Goal: Task Accomplishment & Management: Complete application form

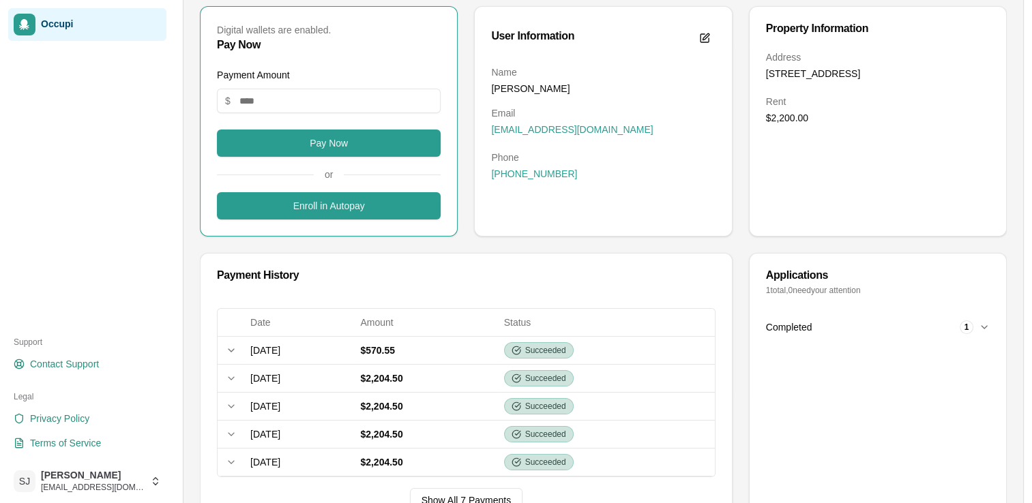
scroll to position [142, 0]
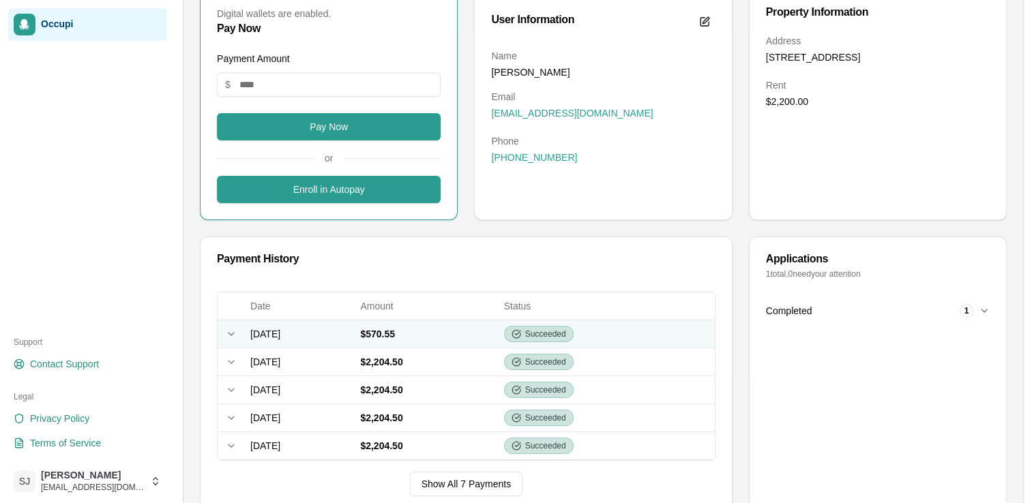
click at [233, 326] on td "Expand row" at bounding box center [231, 334] width 27 height 28
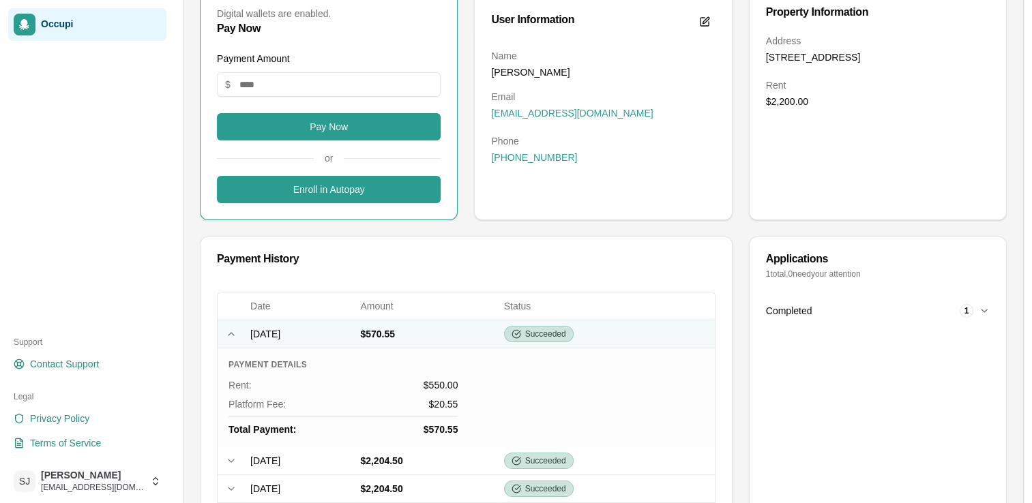
click at [233, 326] on td "Collapse row" at bounding box center [231, 334] width 27 height 28
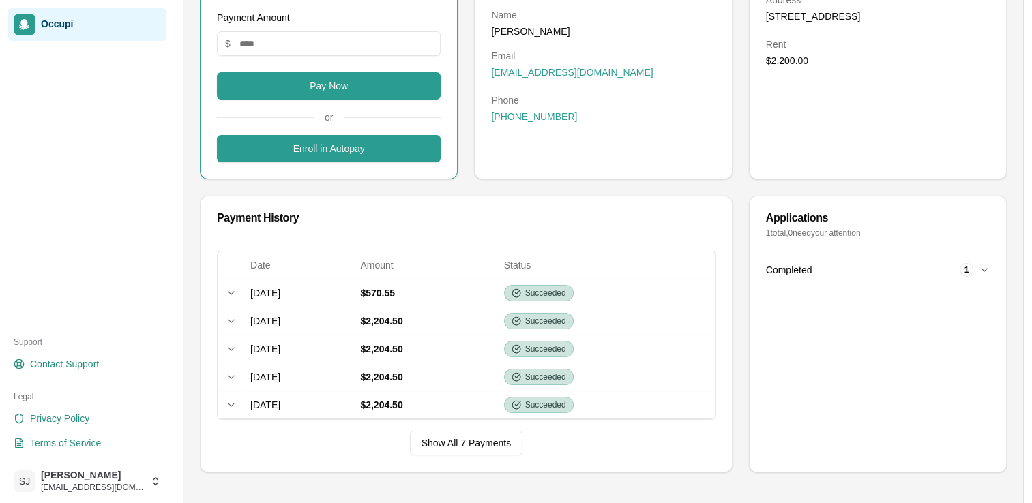
scroll to position [0, 0]
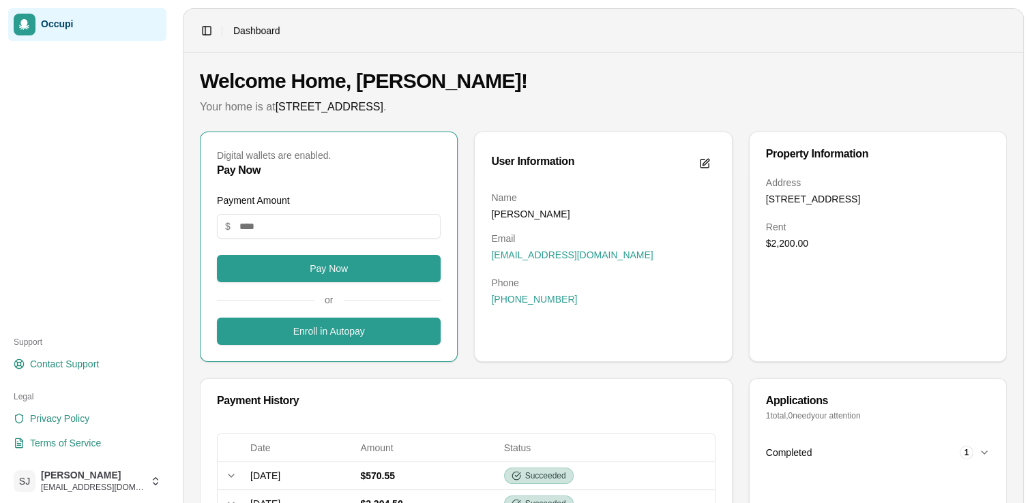
click at [252, 33] on span "Dashboard" at bounding box center [256, 31] width 47 height 14
click at [74, 30] on span "Occupi" at bounding box center [101, 24] width 120 height 12
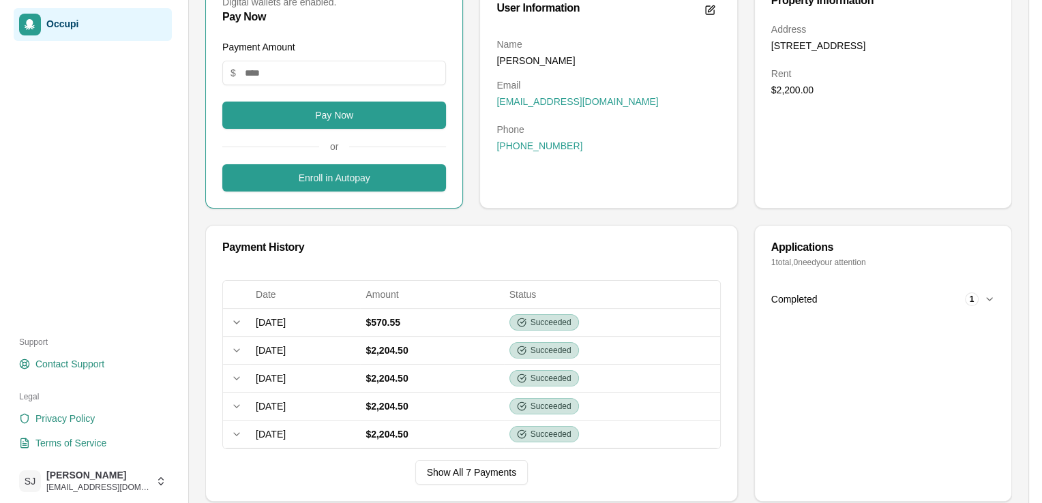
scroll to position [149, 0]
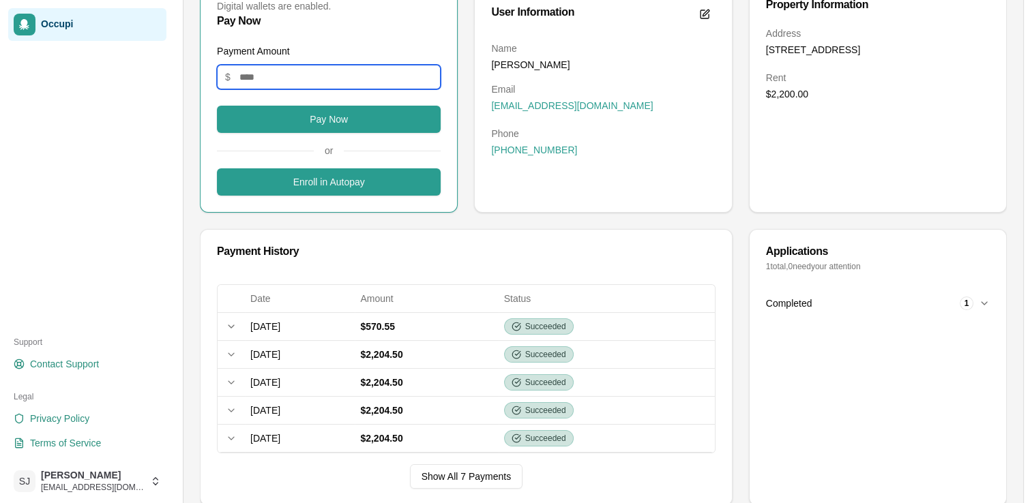
click at [320, 70] on input "Payment Amount" at bounding box center [329, 77] width 224 height 25
type input "**"
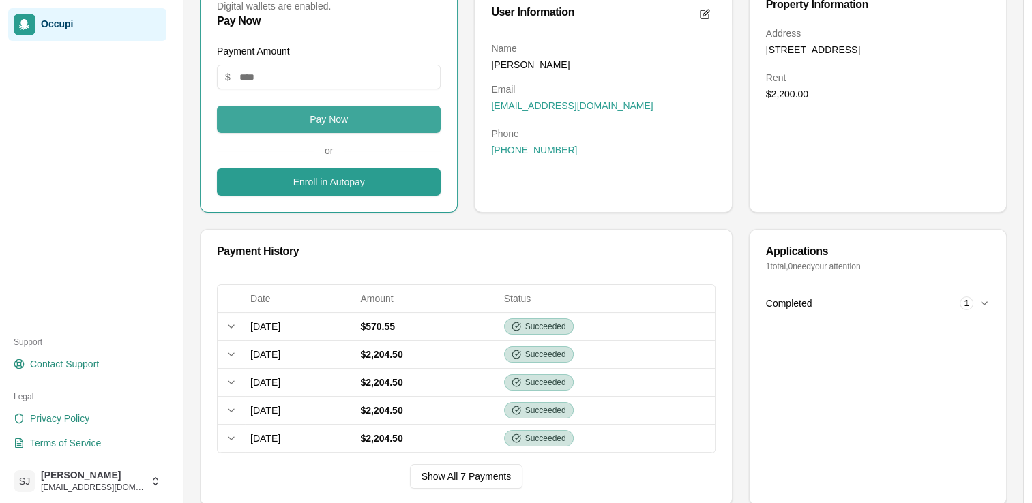
click at [334, 123] on button "Pay Now" at bounding box center [329, 119] width 224 height 27
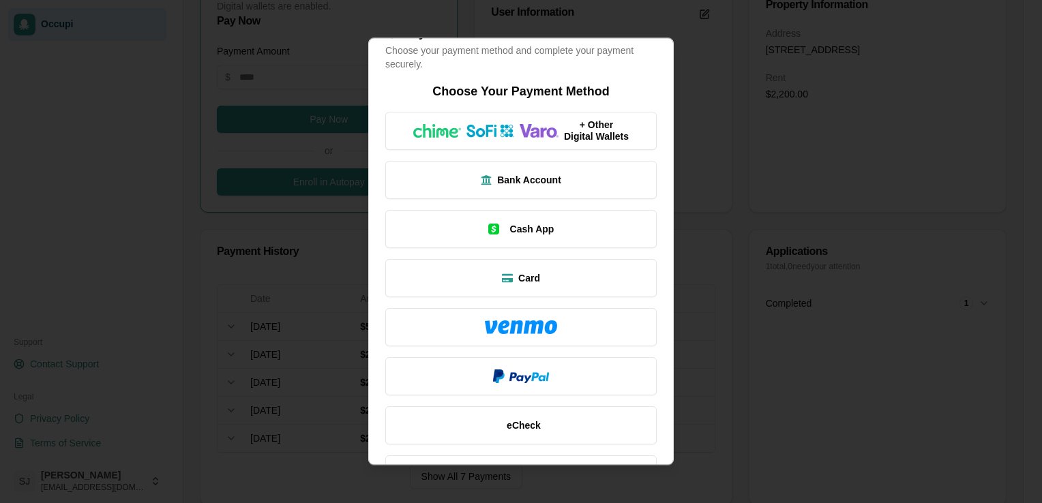
scroll to position [74, 0]
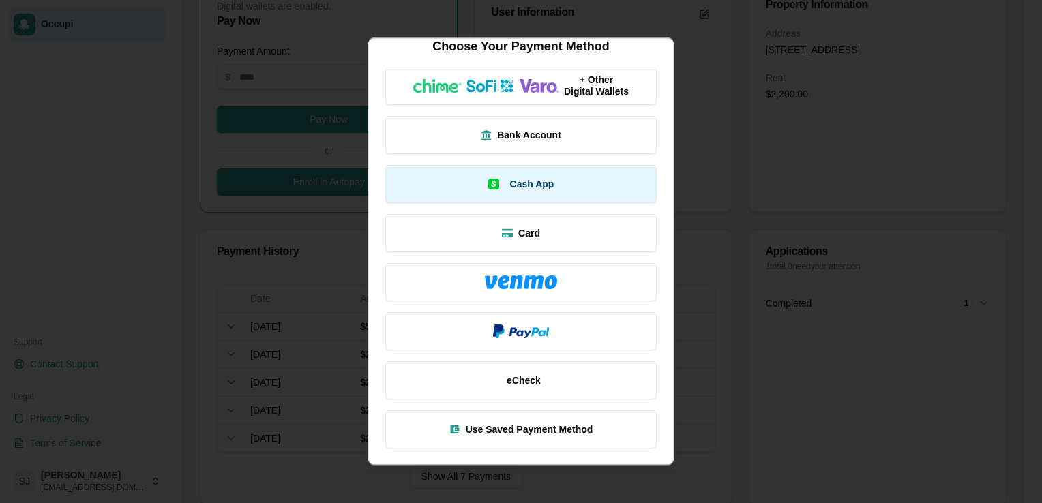
click at [584, 187] on button "Cash App" at bounding box center [520, 184] width 271 height 38
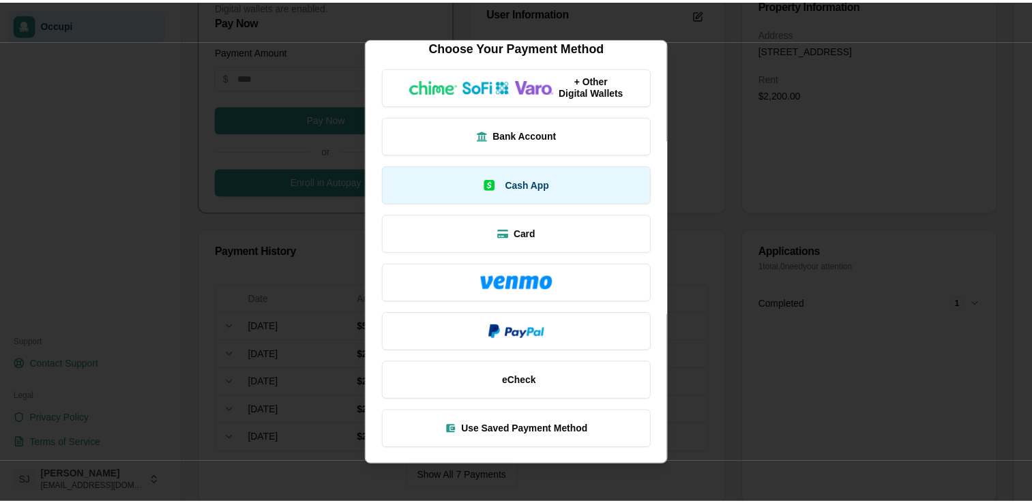
scroll to position [0, 0]
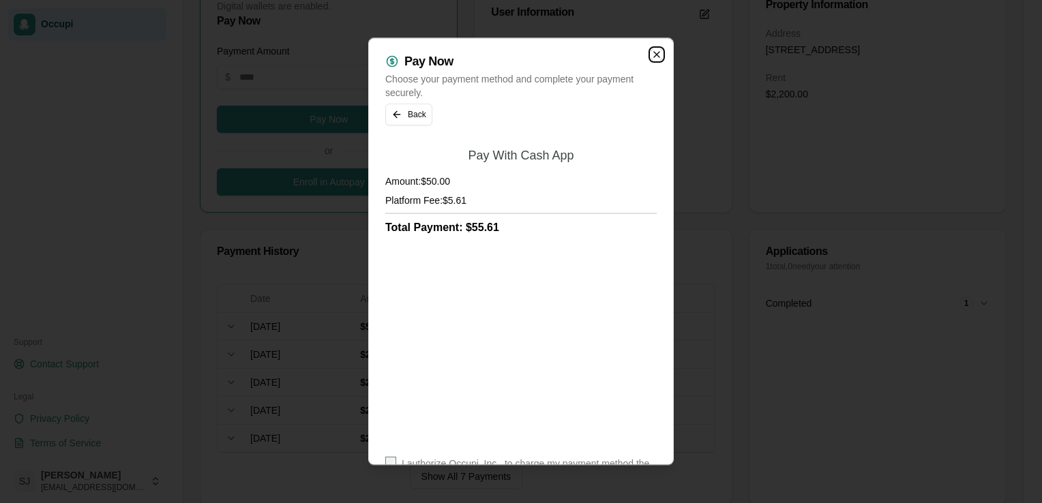
click at [651, 58] on icon "button" at bounding box center [656, 54] width 11 height 11
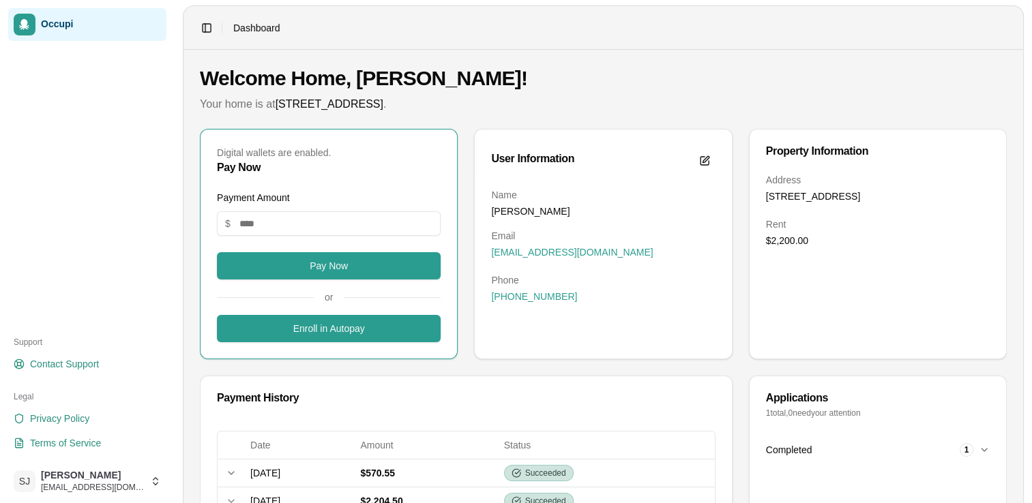
scroll to position [10, 0]
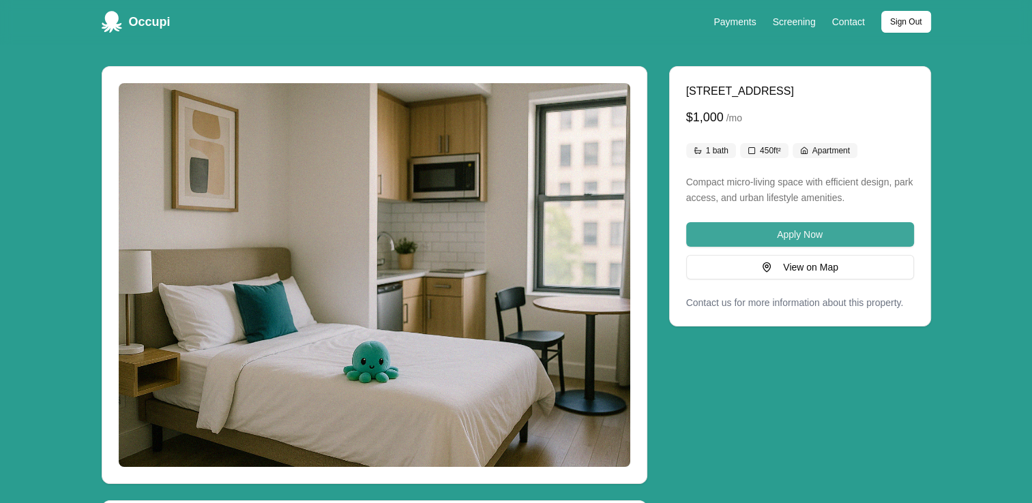
click at [761, 247] on button "Apply Now" at bounding box center [800, 234] width 228 height 25
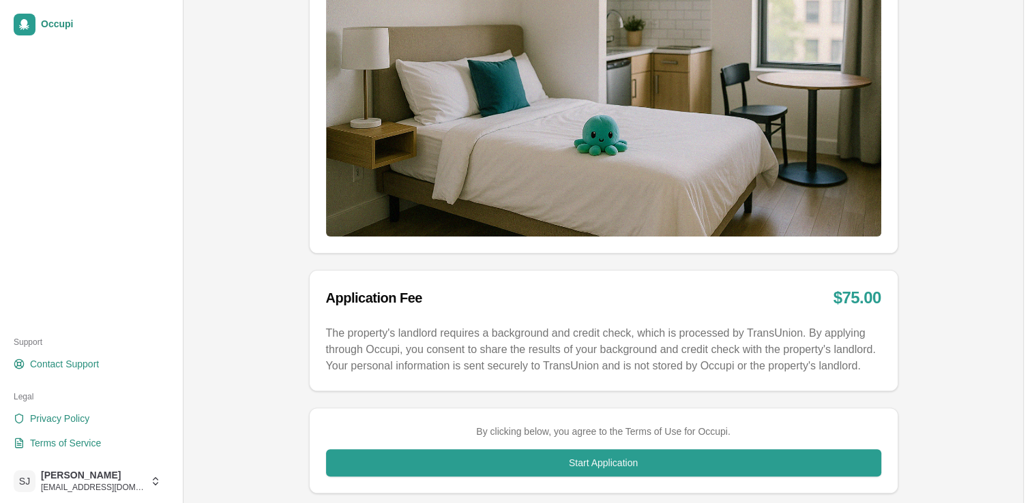
scroll to position [383, 0]
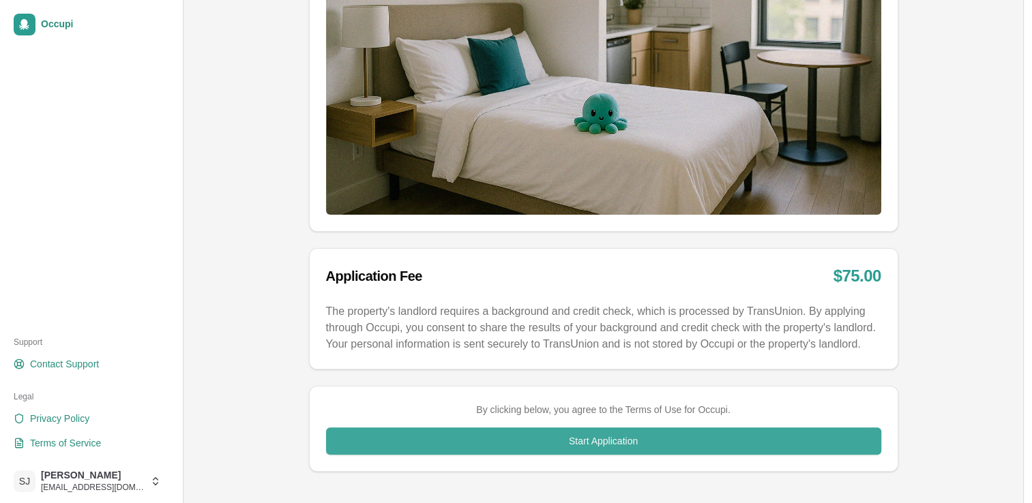
click at [644, 438] on button "Start Application" at bounding box center [603, 441] width 555 height 27
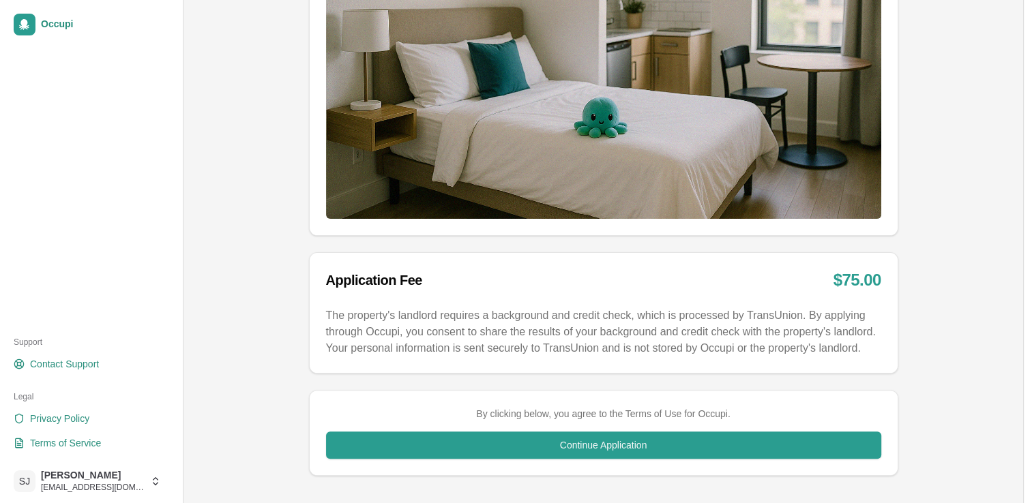
scroll to position [383, 0]
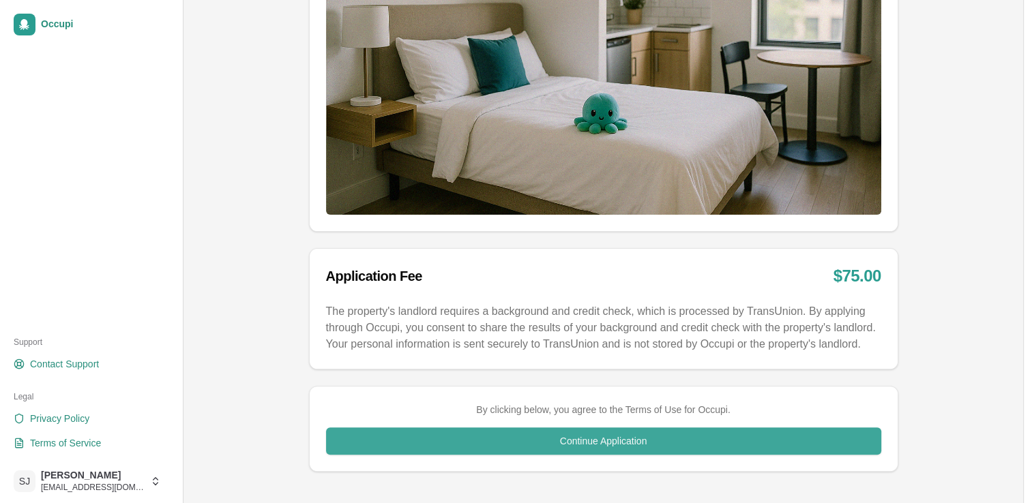
click at [595, 439] on button "Continue Application" at bounding box center [603, 441] width 555 height 27
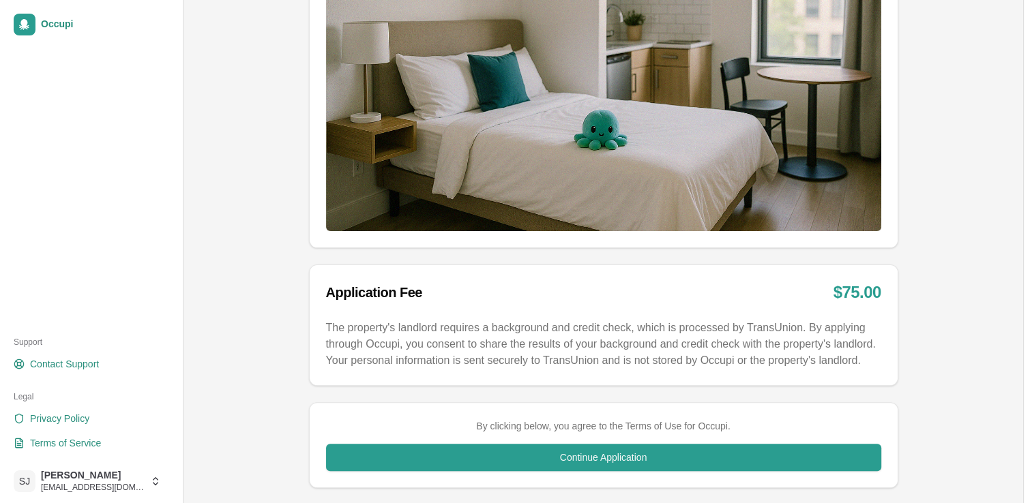
scroll to position [383, 0]
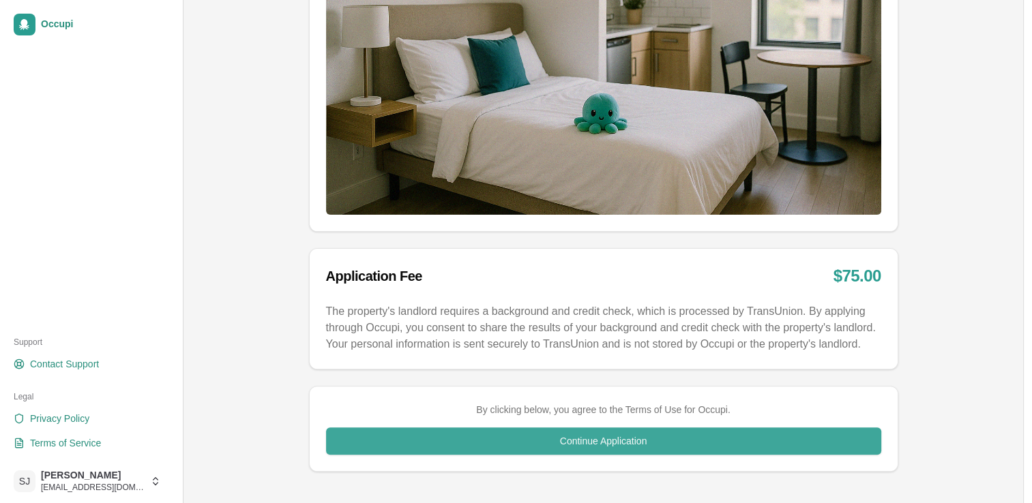
click at [772, 437] on button "Continue Application" at bounding box center [603, 441] width 555 height 27
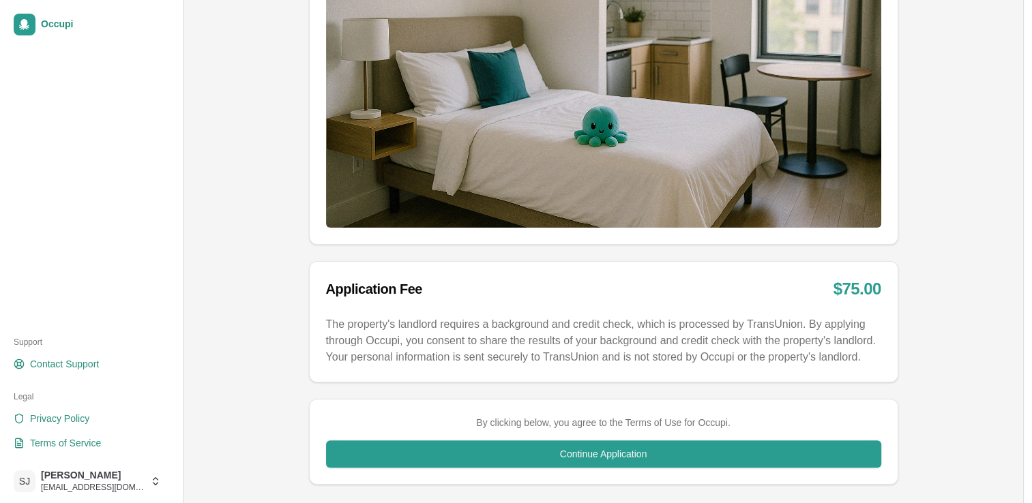
scroll to position [383, 0]
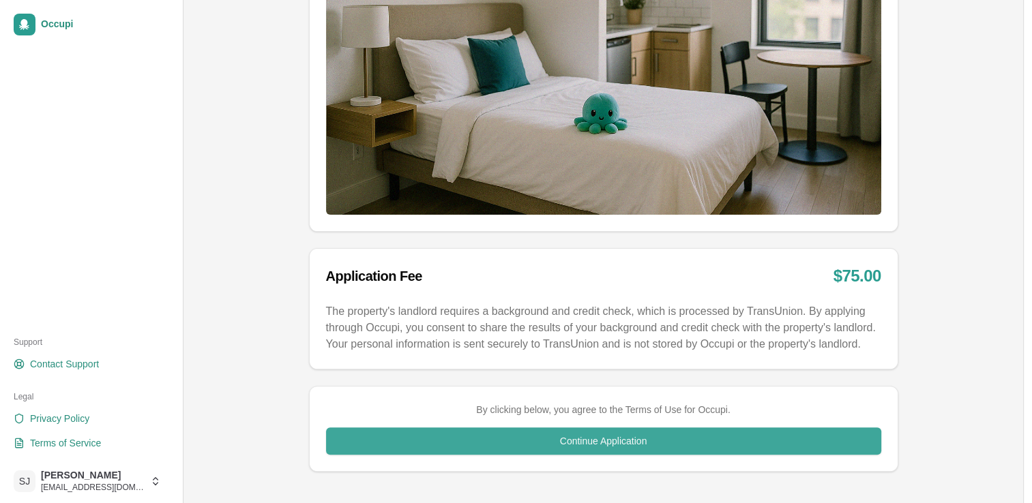
click at [737, 436] on button "Continue Application" at bounding box center [603, 441] width 555 height 27
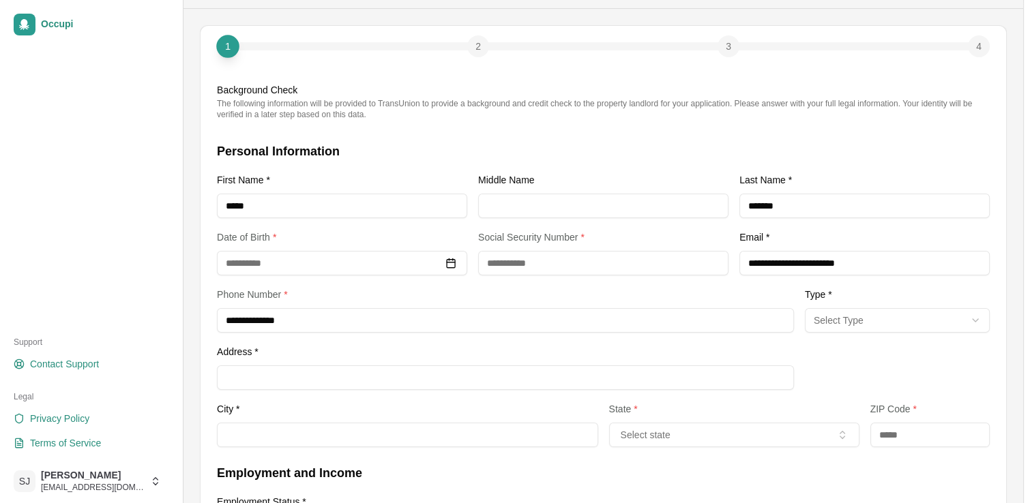
scroll to position [35, 0]
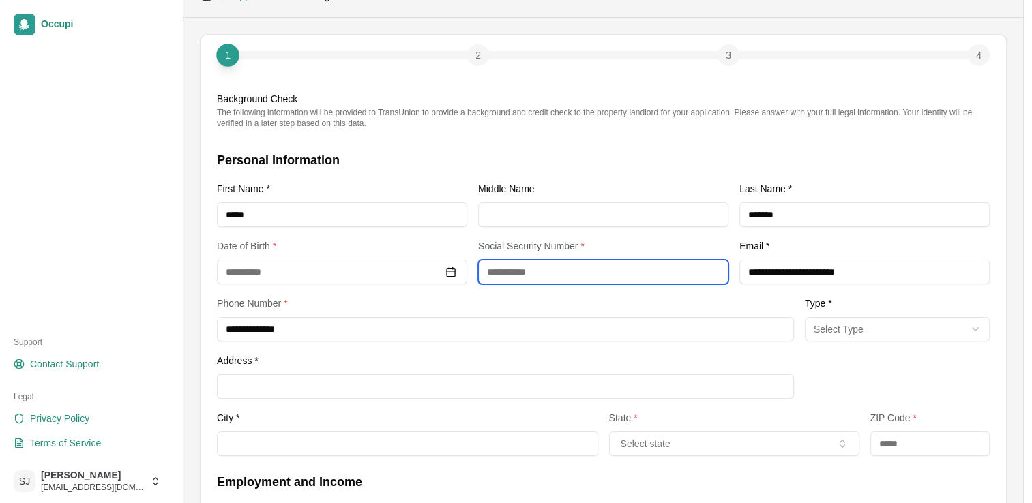
click at [582, 269] on input "text" at bounding box center [603, 272] width 250 height 25
paste input "*********"
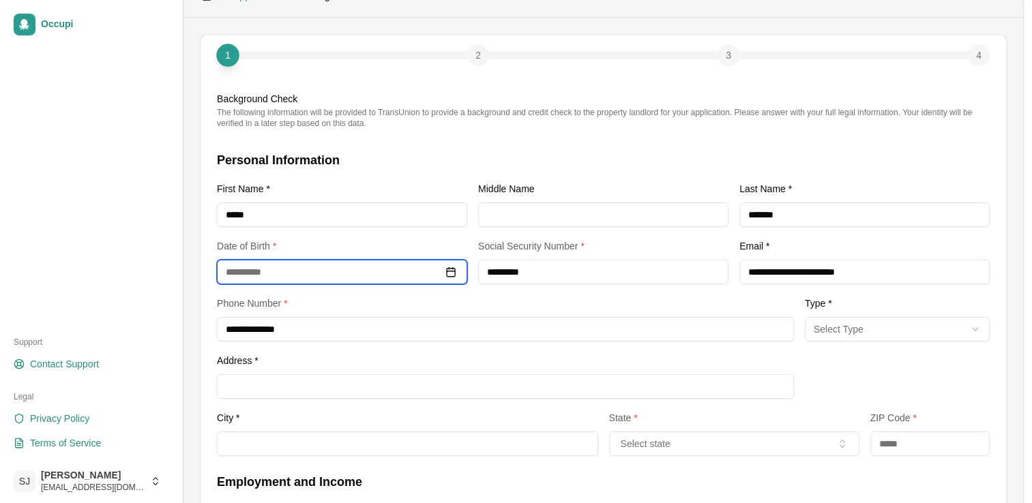
type input "**********"
click at [366, 276] on input at bounding box center [342, 272] width 250 height 25
type input "**********"
click at [818, 326] on html "**********" at bounding box center [516, 216] width 1032 height 503
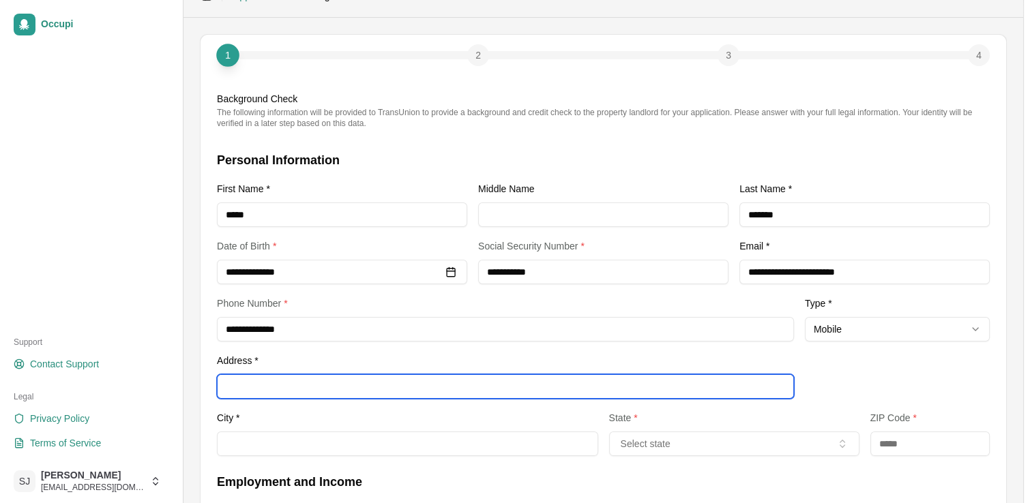
click at [397, 385] on input "Address *" at bounding box center [505, 386] width 577 height 25
type input "**********"
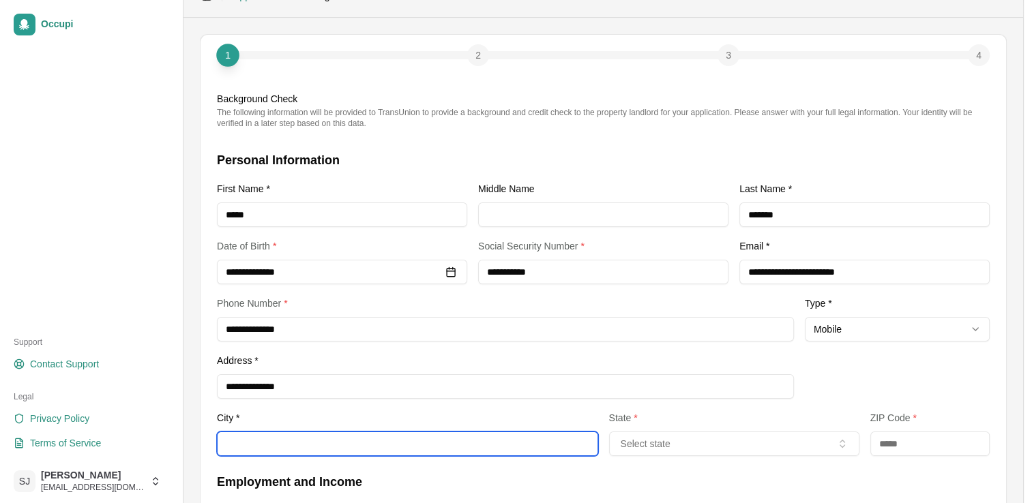
click at [377, 444] on input "City *" at bounding box center [407, 444] width 381 height 25
type input "**********"
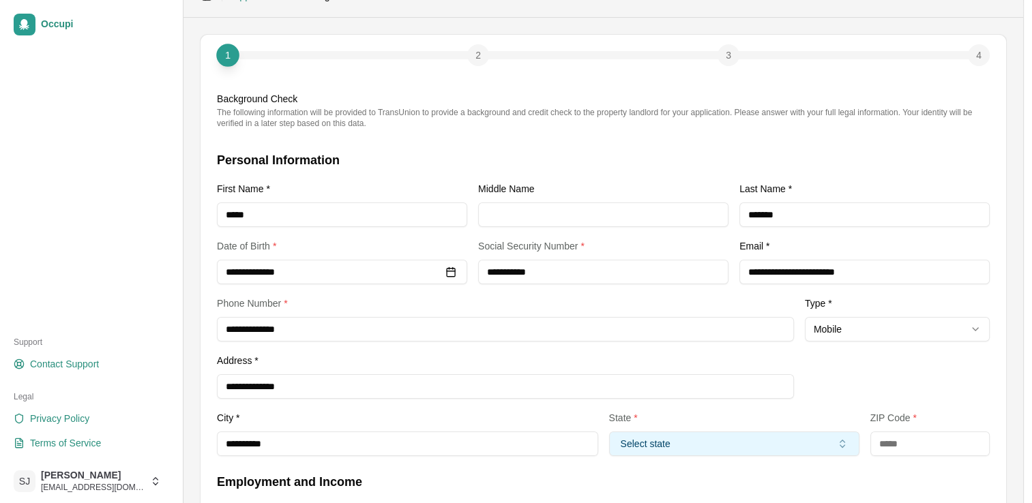
click at [657, 443] on button "Select state" at bounding box center [734, 444] width 250 height 25
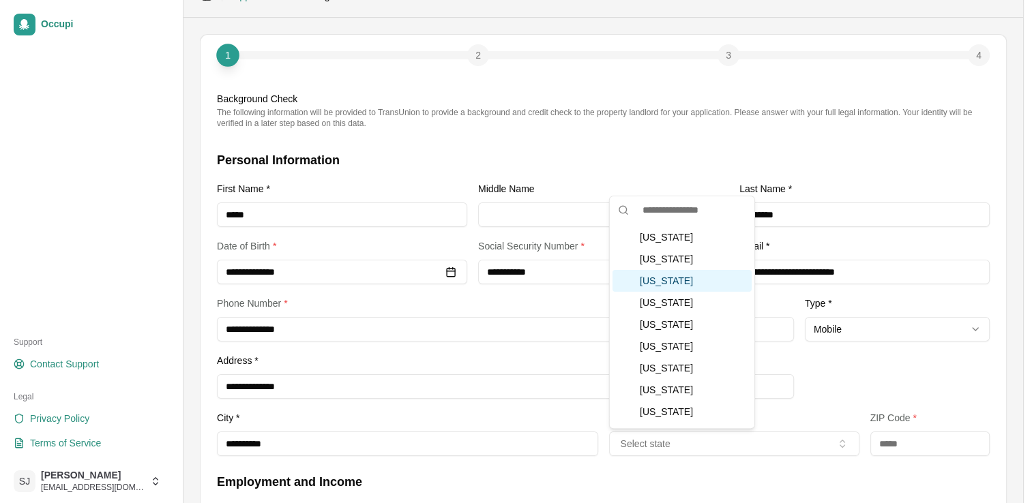
click at [707, 276] on div "Arkansas" at bounding box center [682, 281] width 139 height 22
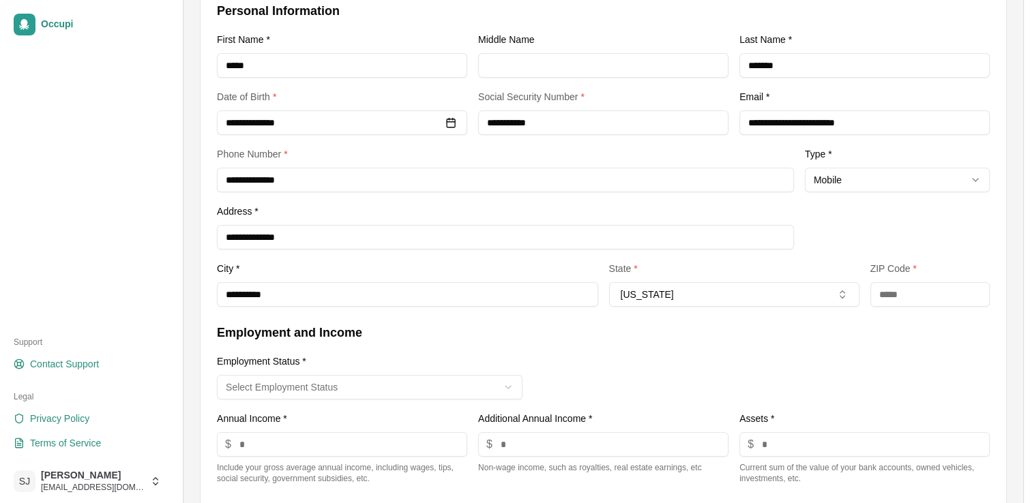
scroll to position [194, 0]
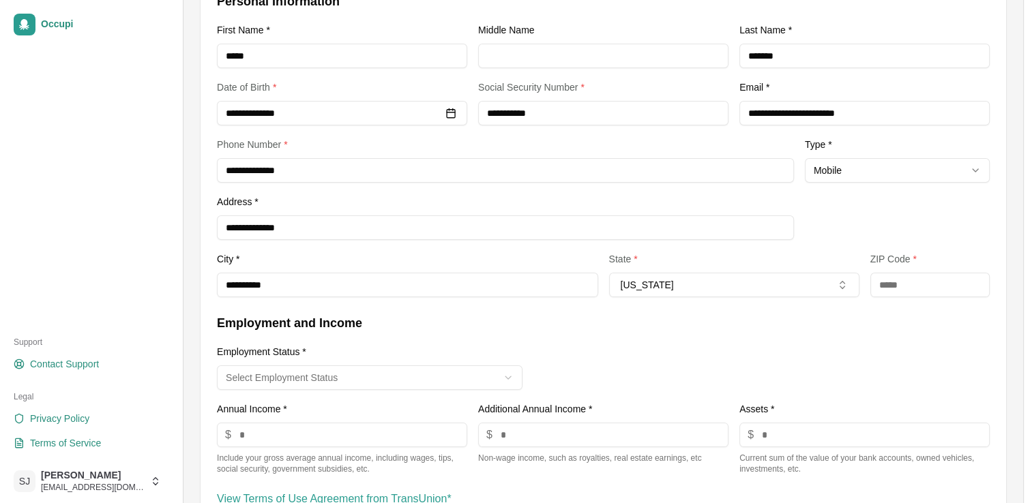
click at [386, 310] on html "**********" at bounding box center [516, 57] width 1032 height 503
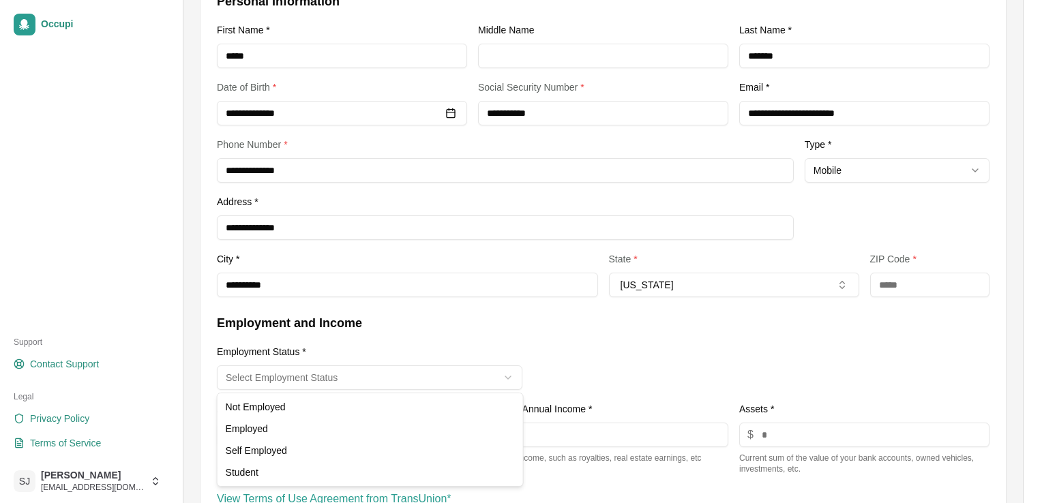
select select "********"
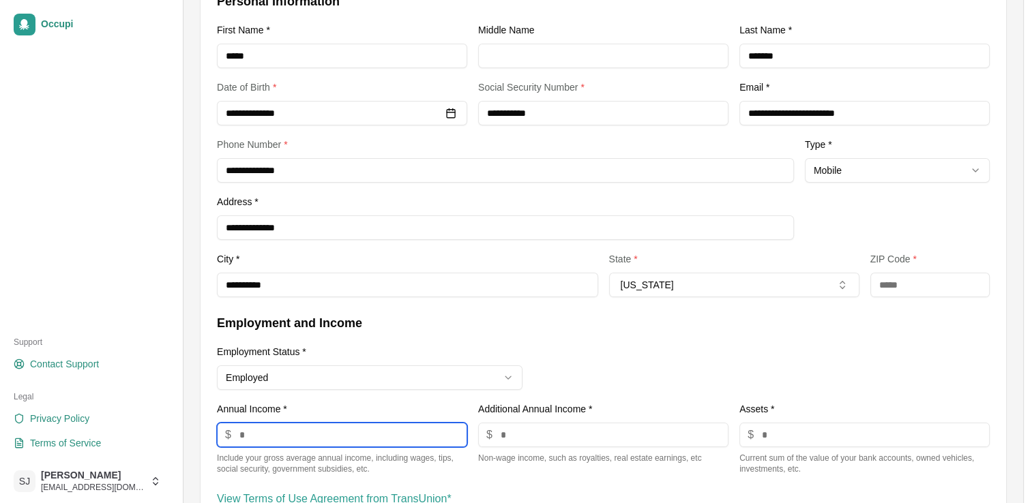
click at [360, 435] on input "number" at bounding box center [342, 435] width 250 height 25
type input "*****"
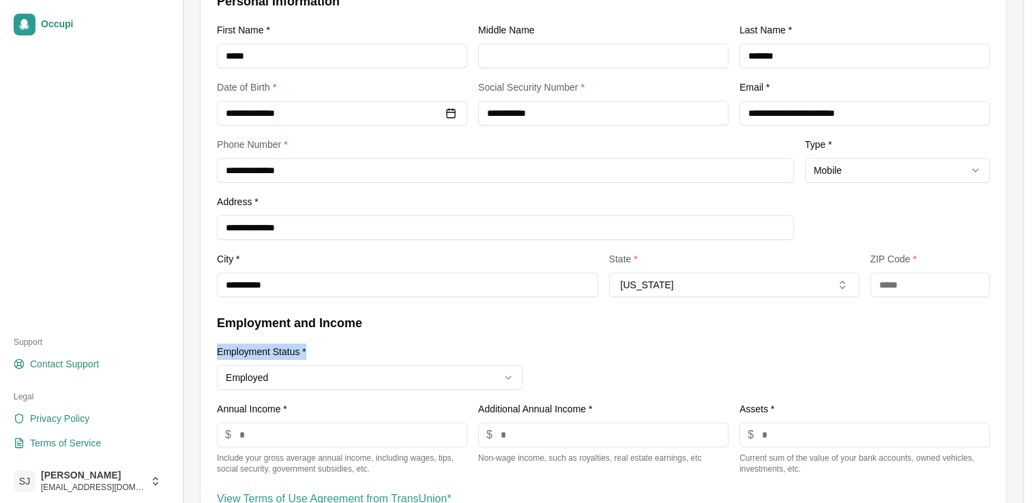
drag, startPoint x: 1030, startPoint y: 331, endPoint x: 1038, endPoint y: 359, distance: 29.1
click at [1032, 310] on html "**********" at bounding box center [516, 57] width 1032 height 503
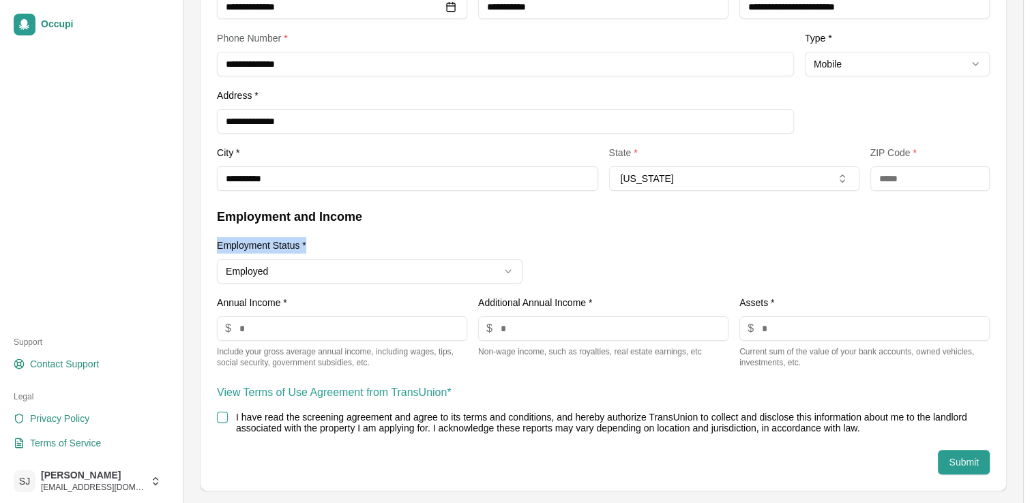
scroll to position [303, 0]
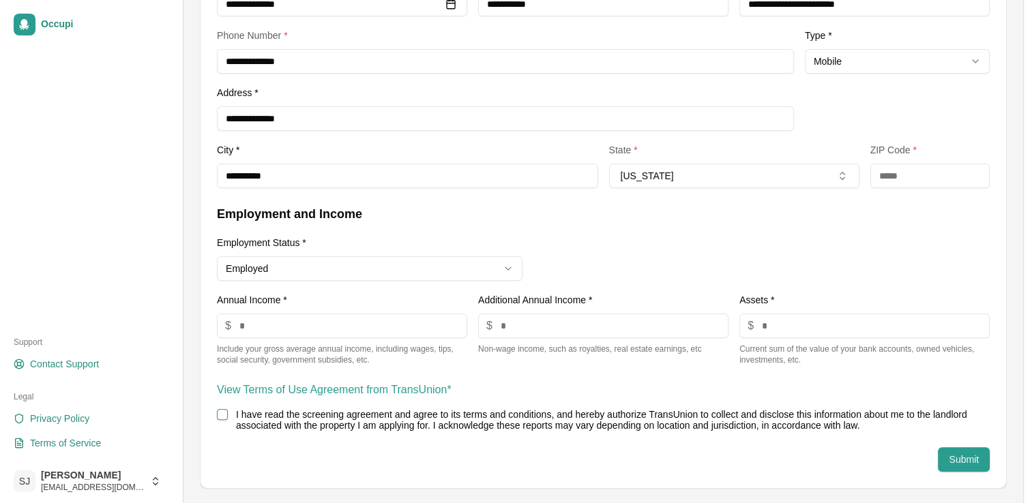
click at [213, 414] on div "**********" at bounding box center [604, 128] width 806 height 722
click at [221, 417] on button "I have read the screening agreement and agree to its terms and conditions, and …" at bounding box center [222, 414] width 11 height 11
click at [905, 173] on input "text" at bounding box center [930, 176] width 120 height 25
type input "*****"
click at [975, 462] on button "Submit" at bounding box center [964, 459] width 52 height 25
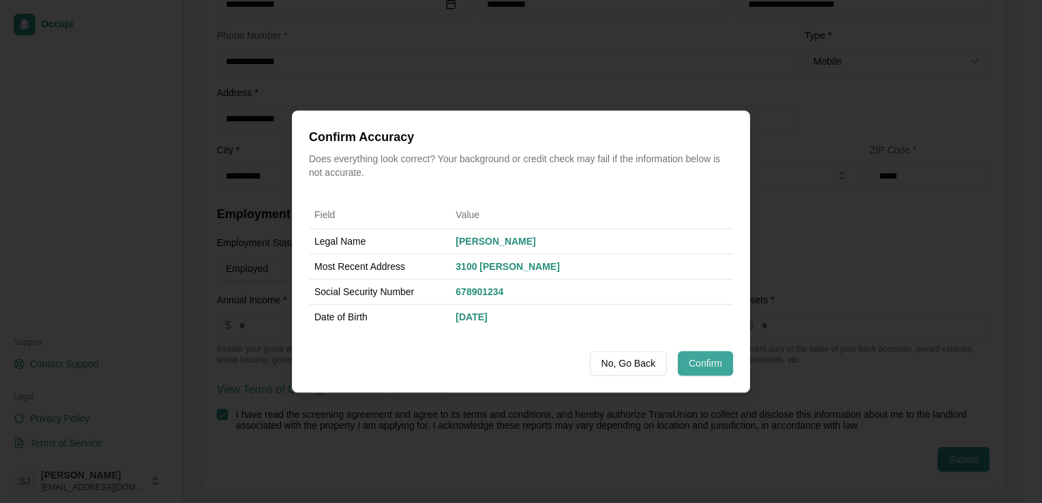
click at [705, 373] on button "Confirm" at bounding box center [705, 363] width 55 height 25
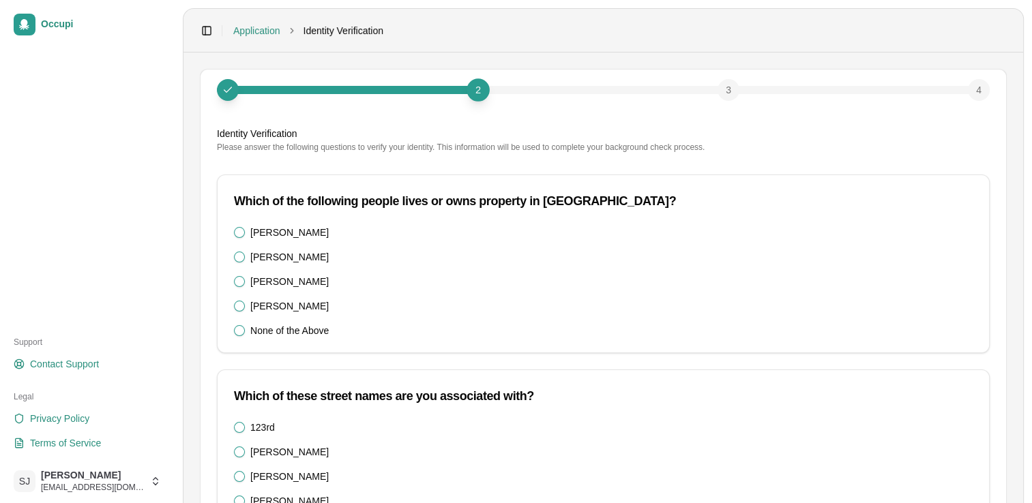
drag, startPoint x: 289, startPoint y: 232, endPoint x: 291, endPoint y: 242, distance: 10.4
click at [289, 233] on label "Alfred Ingram" at bounding box center [289, 233] width 78 height 10
click at [245, 233] on Ingram "Alfred Ingram" at bounding box center [239, 232] width 11 height 11
click at [268, 434] on div "123rd Davis Harding Wilson None of the Above" at bounding box center [603, 476] width 739 height 109
click at [271, 430] on label "123rd" at bounding box center [262, 428] width 25 height 10
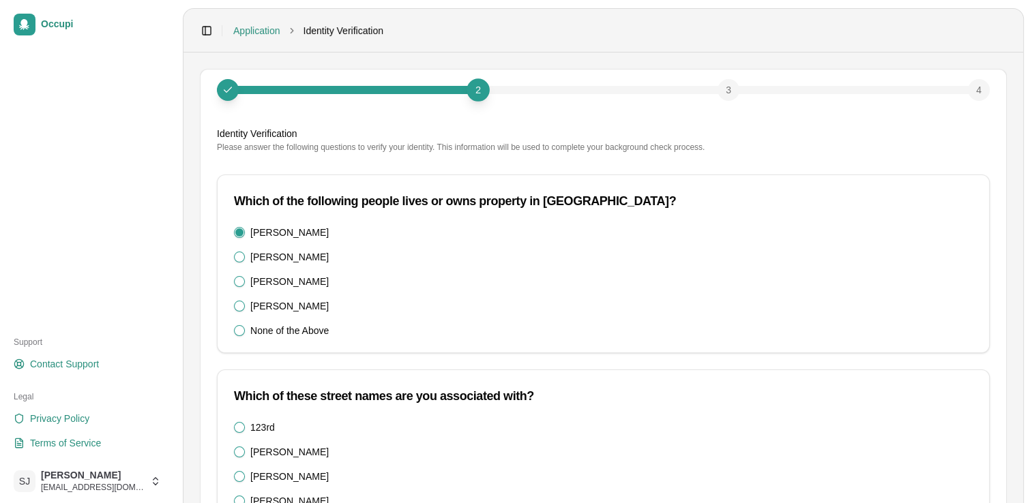
click at [245, 430] on button "123rd" at bounding box center [239, 427] width 11 height 11
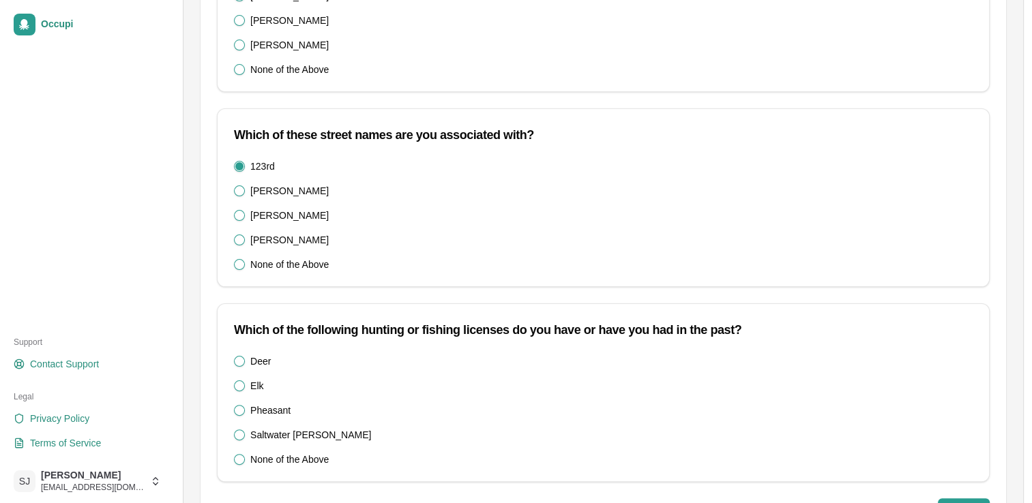
scroll to position [265, 0]
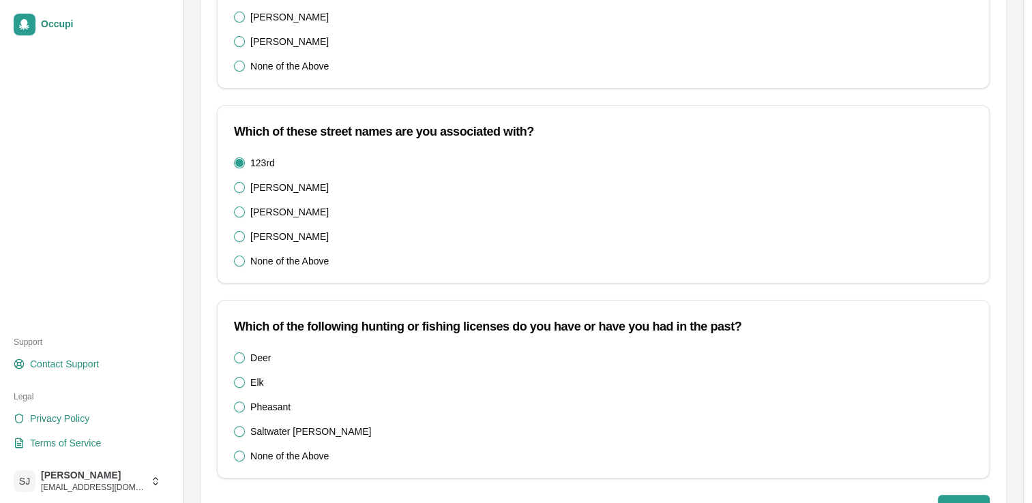
click at [237, 359] on button "Deer" at bounding box center [239, 358] width 11 height 11
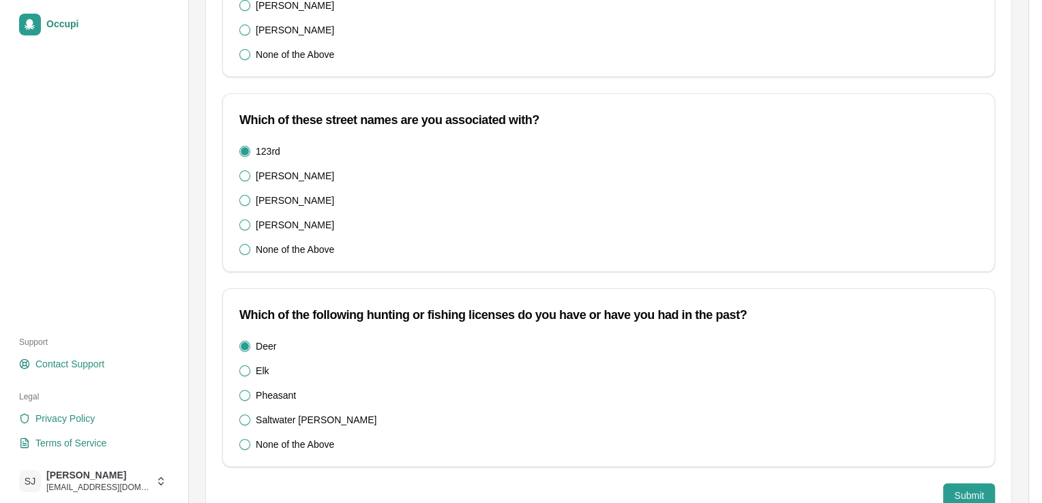
scroll to position [314, 0]
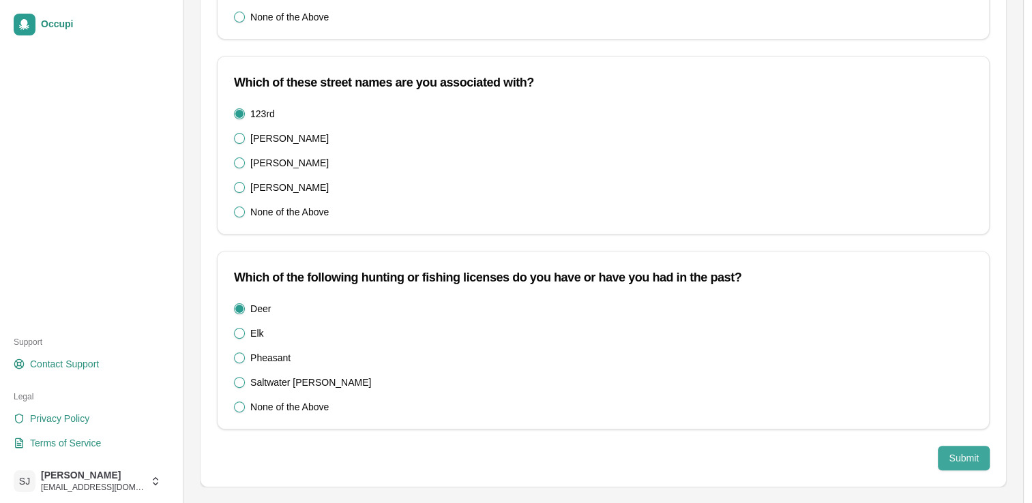
click at [976, 449] on button "Submit" at bounding box center [964, 458] width 52 height 25
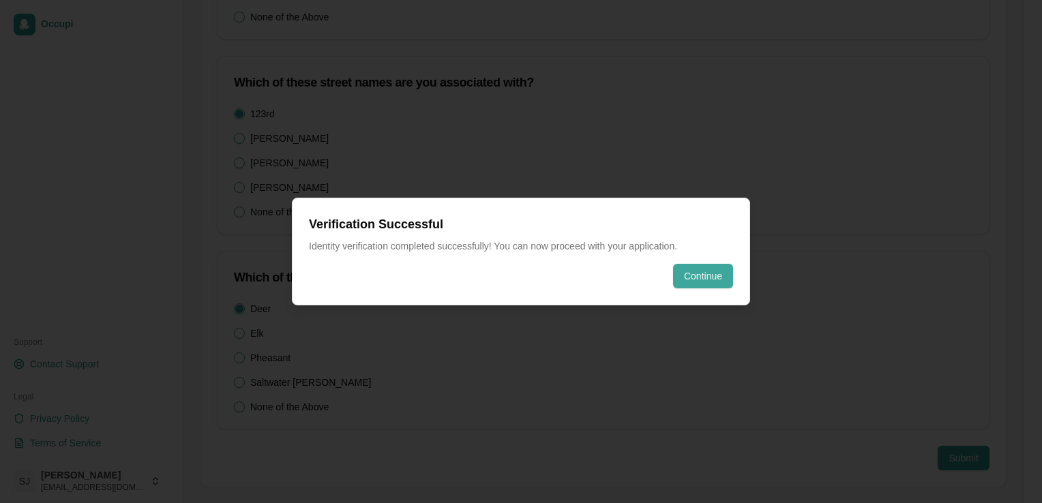
click at [705, 282] on button "Continue" at bounding box center [703, 276] width 60 height 25
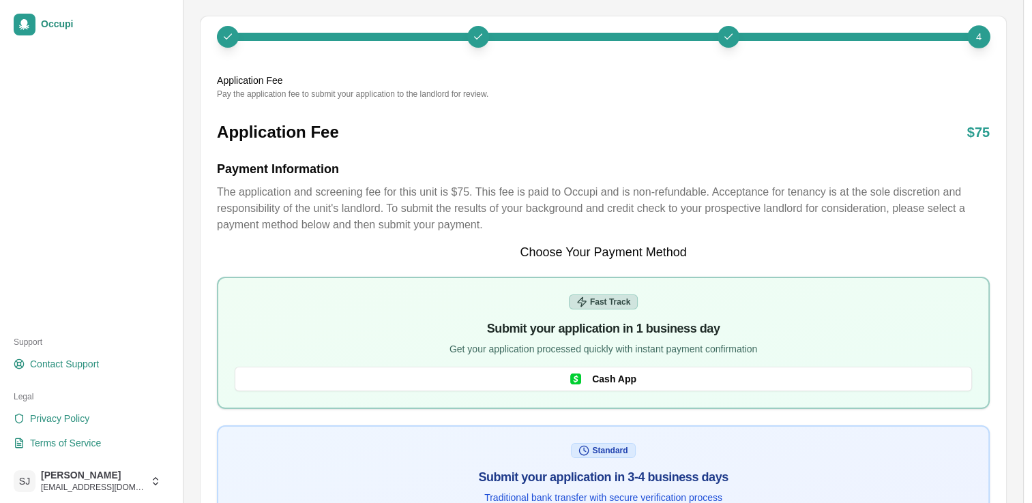
scroll to position [172, 0]
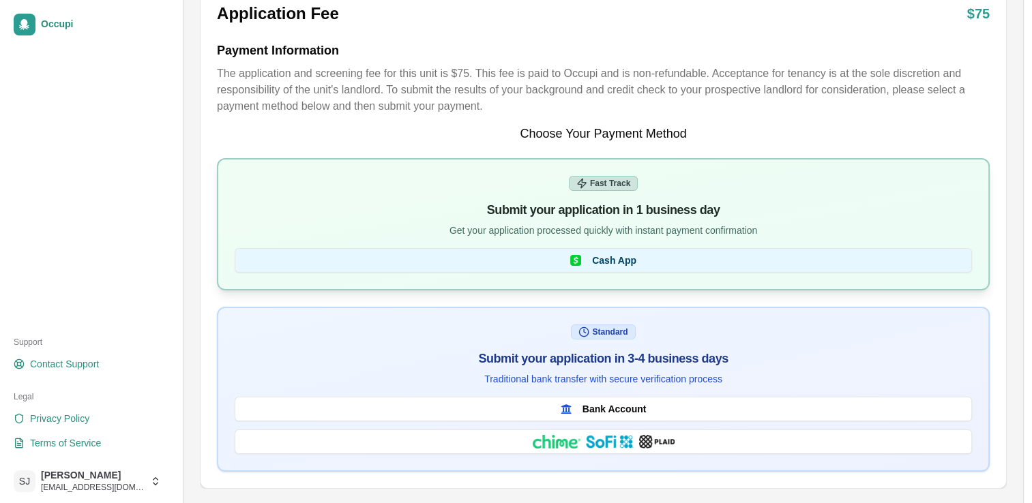
click at [585, 259] on button "Cash App" at bounding box center [603, 260] width 737 height 25
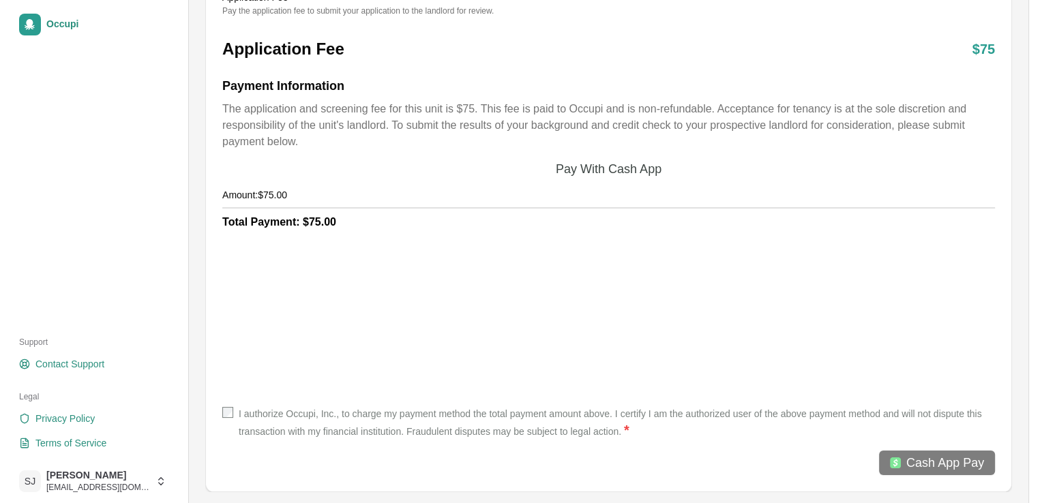
scroll to position [141, 0]
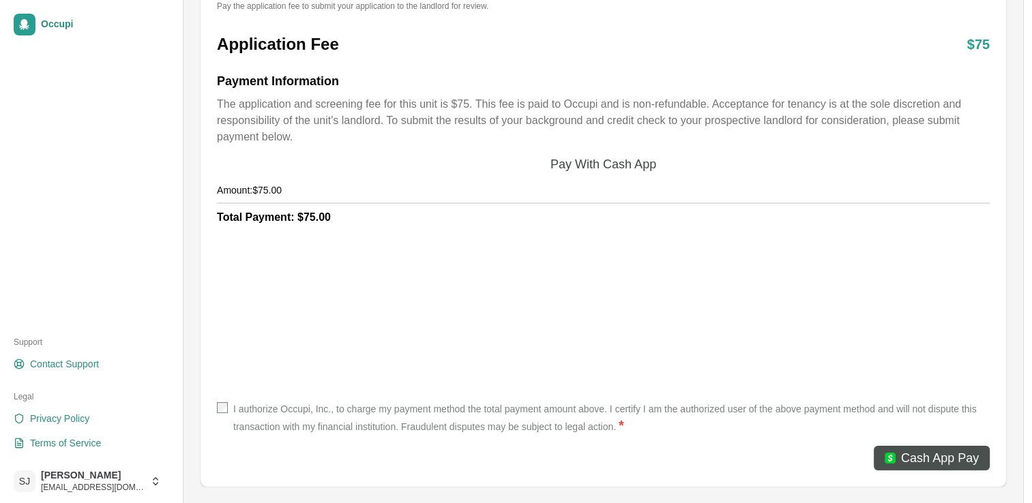
click at [903, 454] on span "Cash App Pay" at bounding box center [940, 458] width 78 height 19
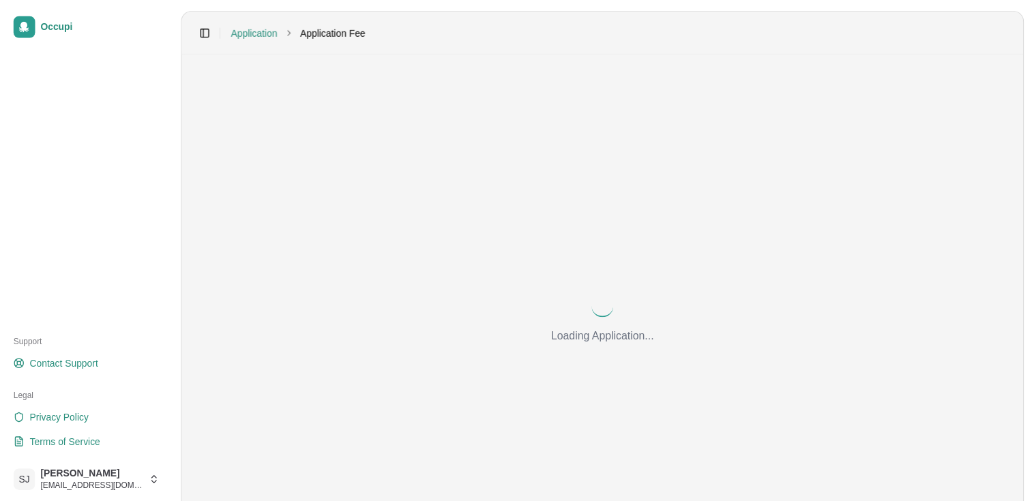
scroll to position [85, 0]
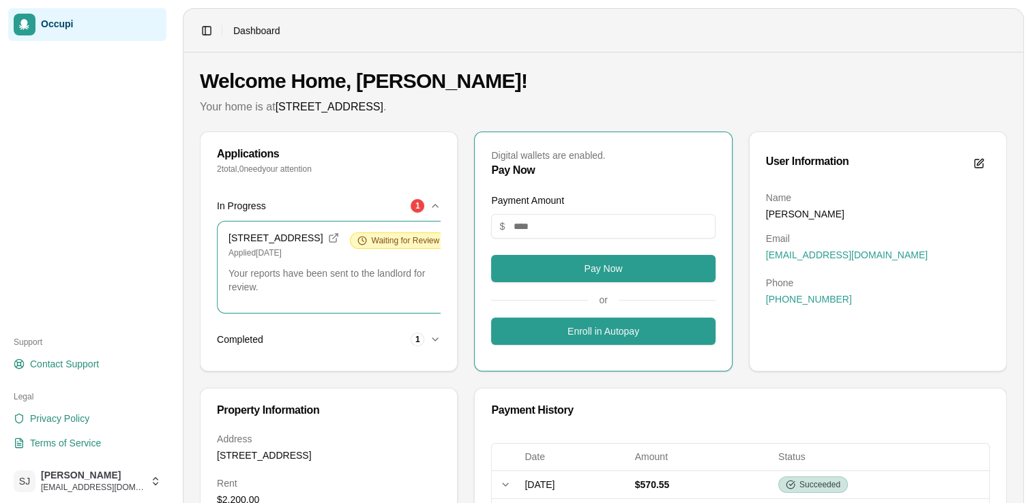
click at [276, 242] on span "[STREET_ADDRESS]" at bounding box center [275, 238] width 94 height 11
click at [328, 234] on icon at bounding box center [333, 238] width 11 height 11
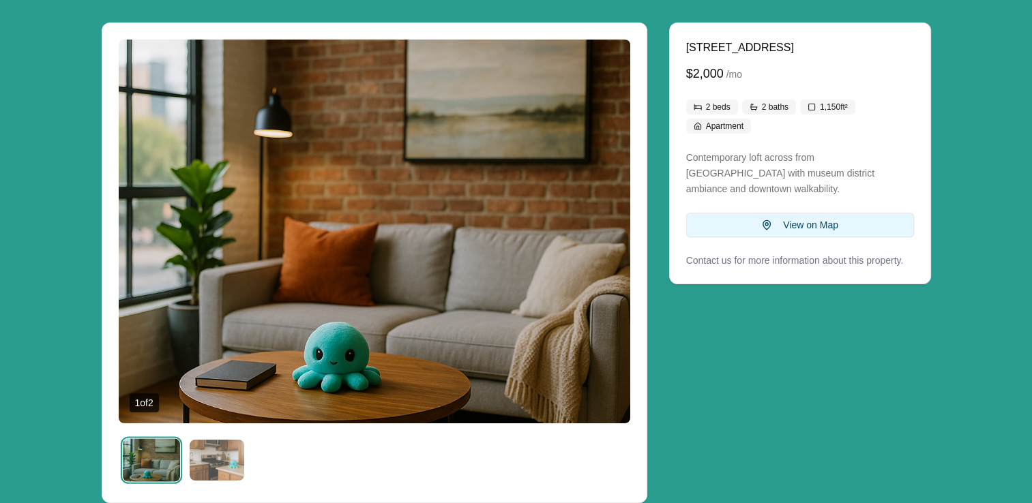
scroll to position [115, 0]
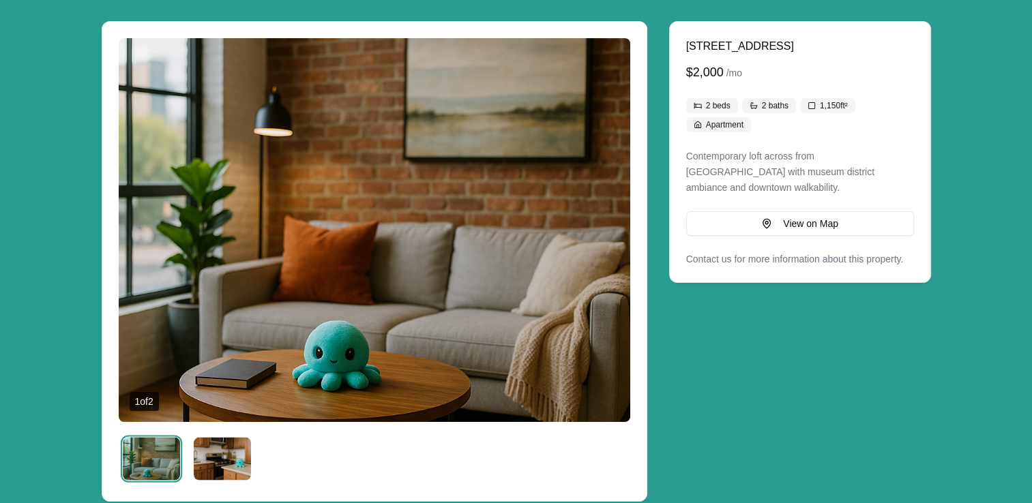
click at [210, 467] on img "Listing details" at bounding box center [222, 458] width 57 height 43
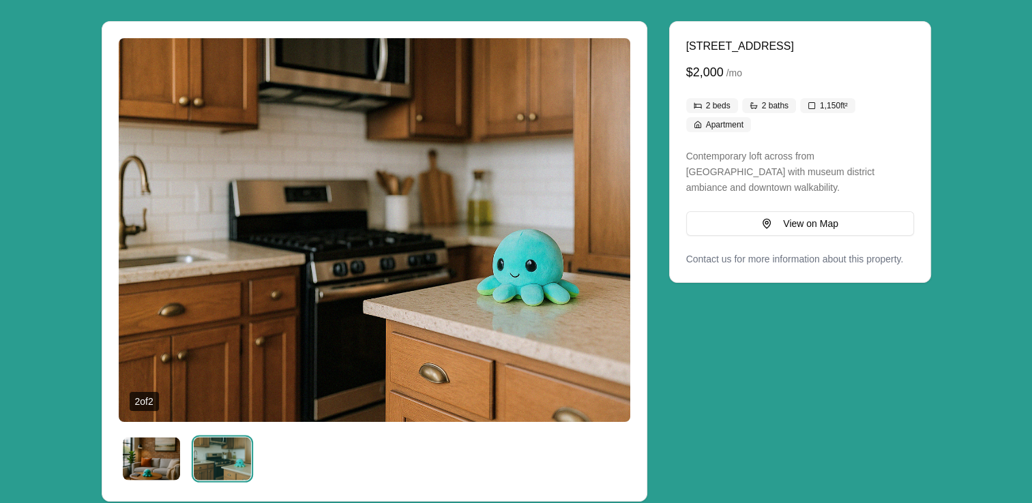
click at [142, 464] on img "Listing details" at bounding box center [151, 458] width 57 height 43
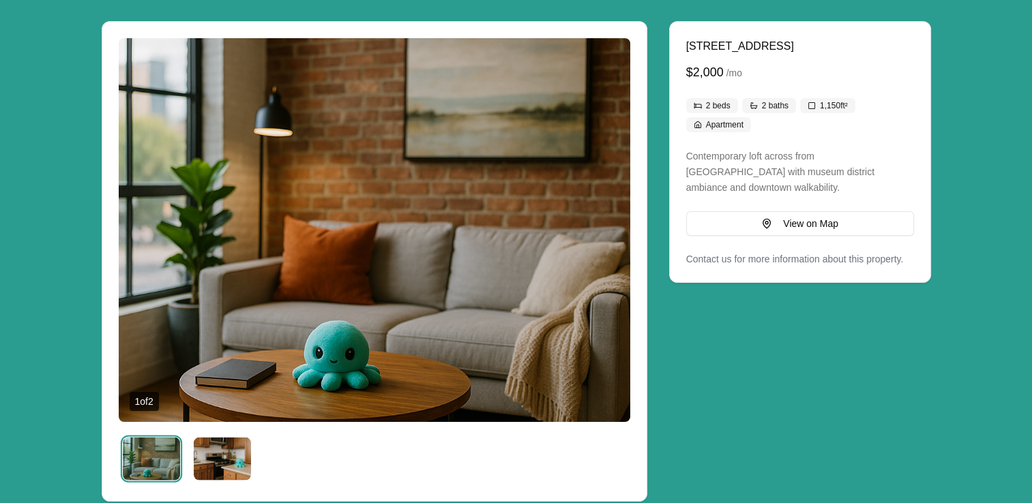
click at [222, 461] on img "Listing details" at bounding box center [222, 458] width 57 height 43
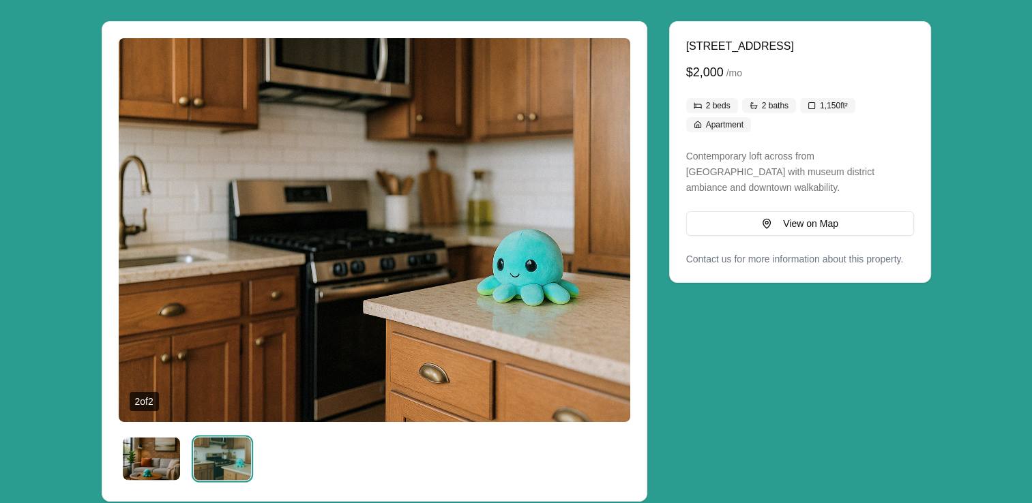
click at [158, 462] on img "Listing details" at bounding box center [151, 458] width 57 height 43
